Goal: Find specific page/section: Find specific page/section

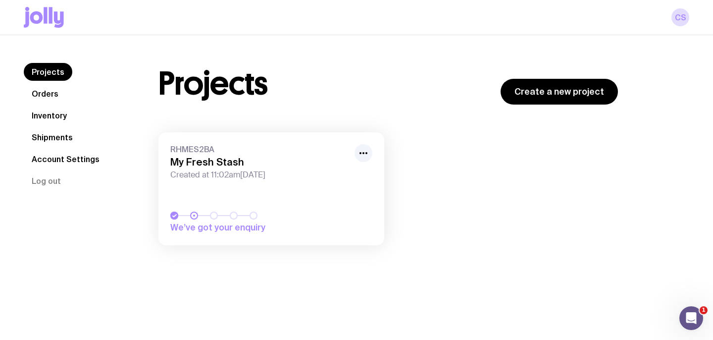
click at [262, 192] on link "RHMES2BA My Fresh Stash Created at 11:02am[DATE] We’ve got your enquiry" at bounding box center [271, 188] width 226 height 113
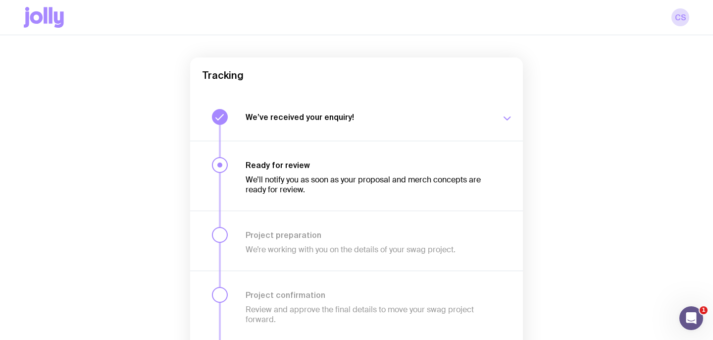
scroll to position [52, 0]
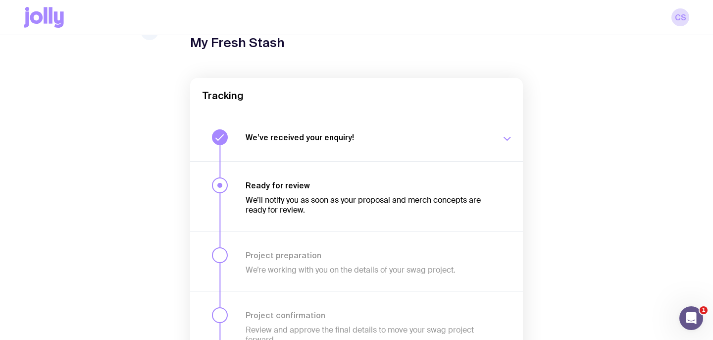
click at [301, 136] on h3 "We’ve received your enquiry!" at bounding box center [368, 137] width 244 height 10
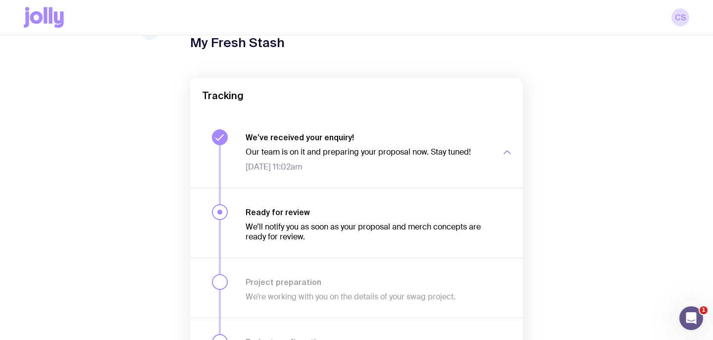
click at [421, 167] on span "[DATE] 11:02am" at bounding box center [368, 167] width 244 height 10
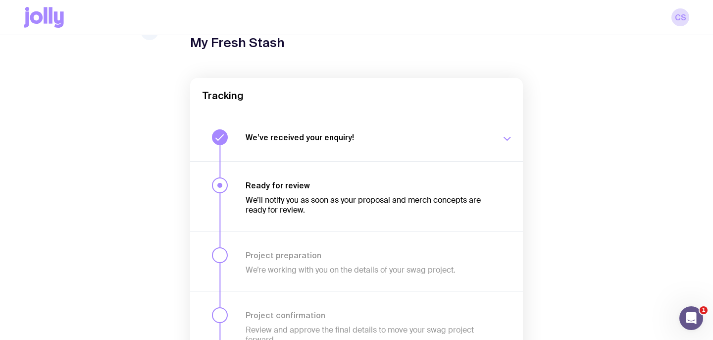
scroll to position [0, 0]
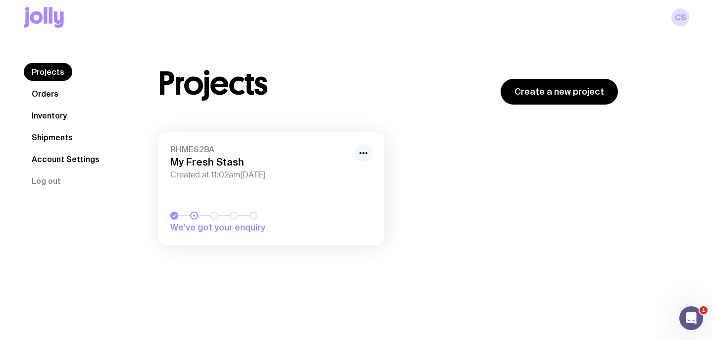
click at [367, 148] on icon "button" at bounding box center [364, 153] width 12 height 12
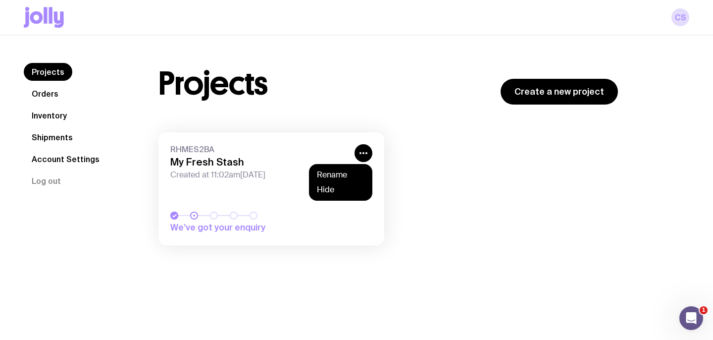
click at [454, 208] on div "RHMES2BA My Fresh Stash Created at 11:02am[DATE] We’ve got your enquiry Rename …" at bounding box center [388, 193] width 460 height 123
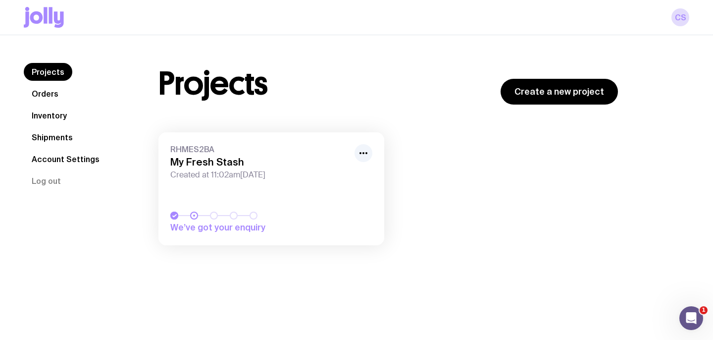
click at [42, 12] on icon at bounding box center [44, 17] width 40 height 21
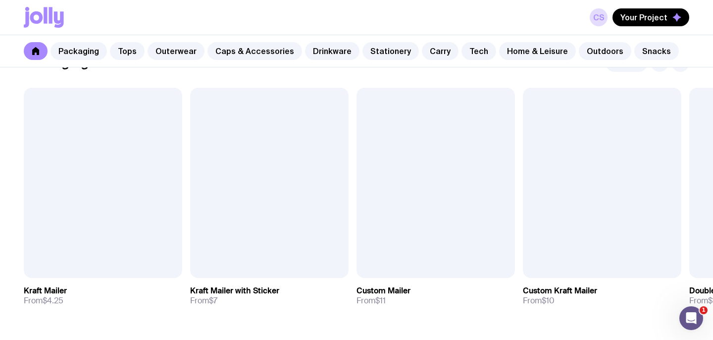
scroll to position [186, 0]
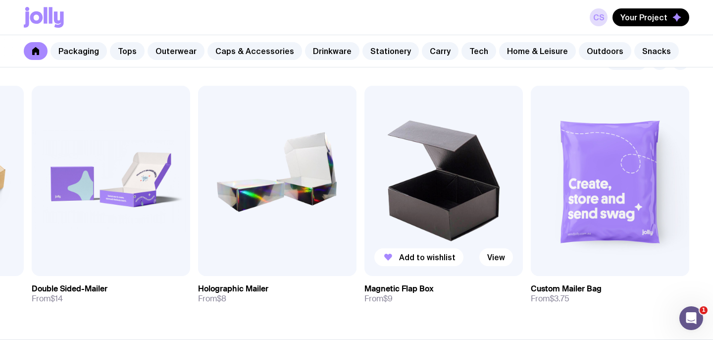
click at [477, 198] on img at bounding box center [444, 181] width 158 height 190
